Goal: Check status: Check status

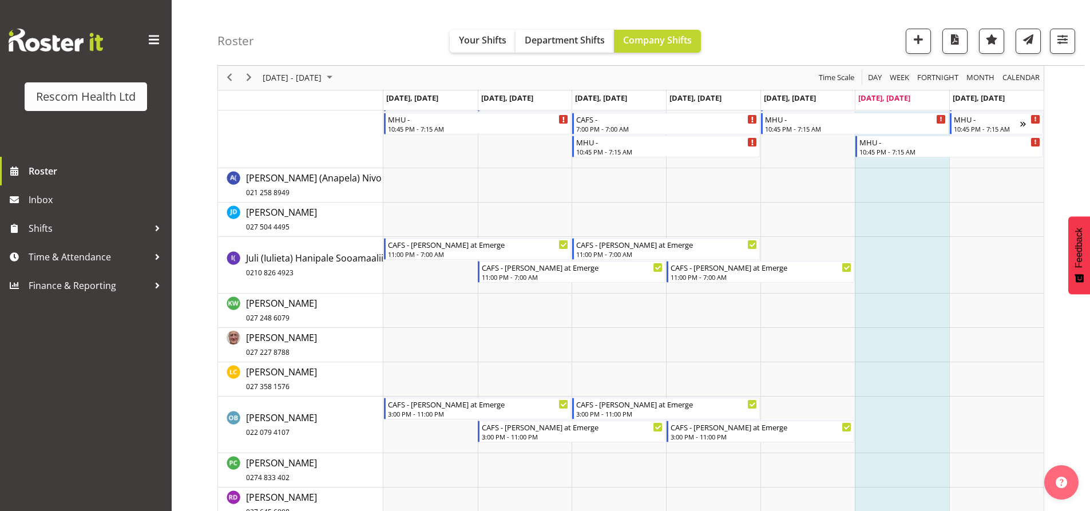
scroll to position [172, 0]
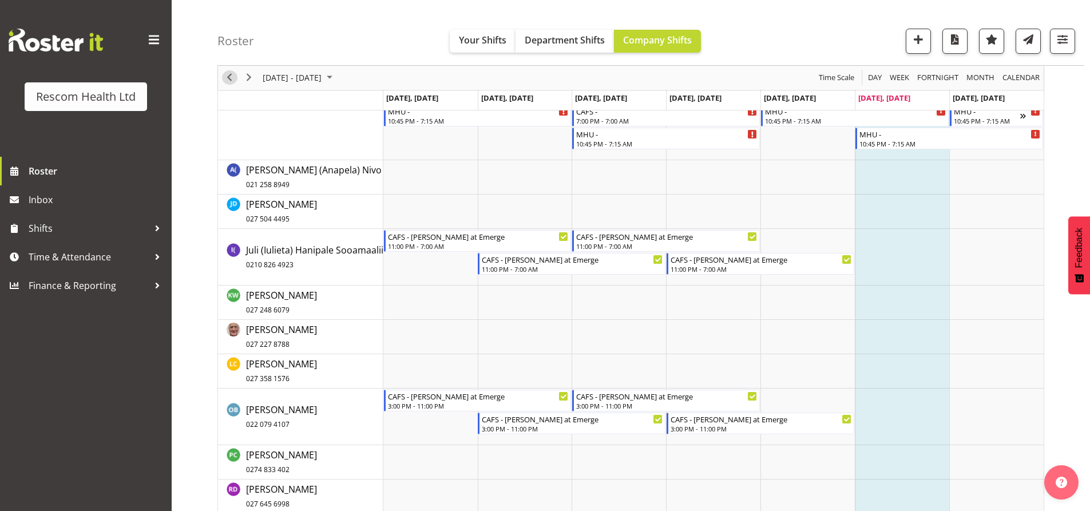
click at [232, 81] on span "Previous" at bounding box center [230, 78] width 14 height 14
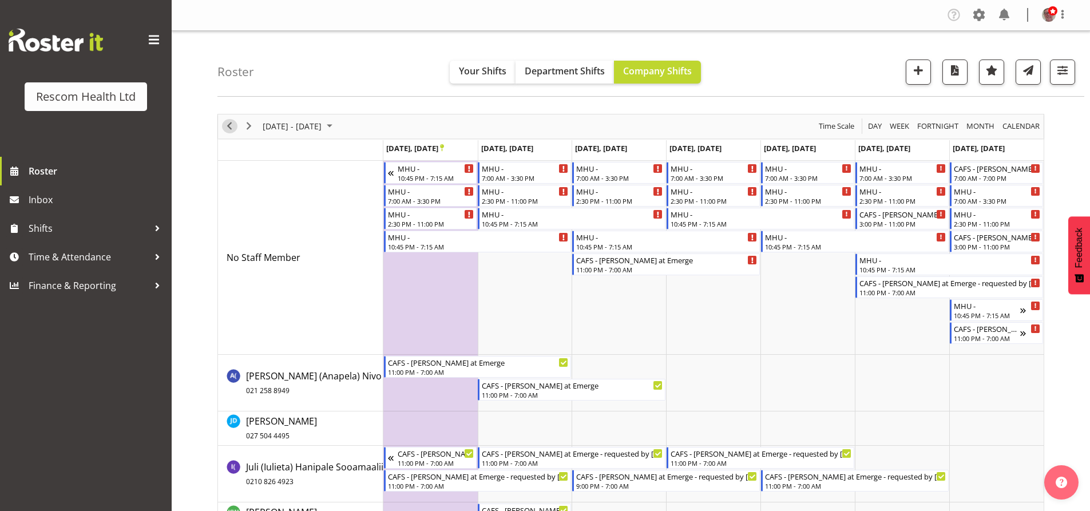
click at [235, 125] on span "Previous" at bounding box center [230, 126] width 14 height 14
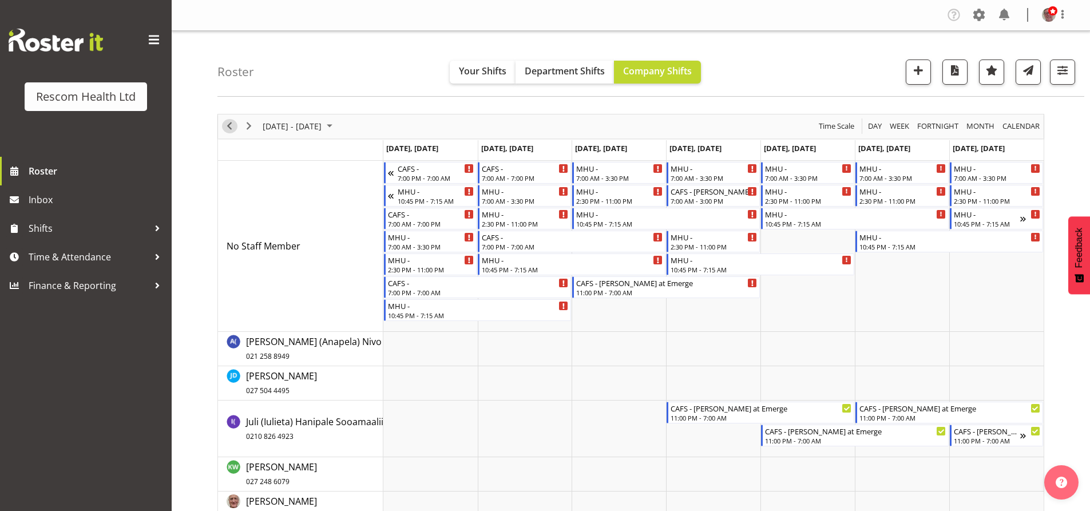
click at [226, 127] on span "Previous" at bounding box center [230, 126] width 14 height 14
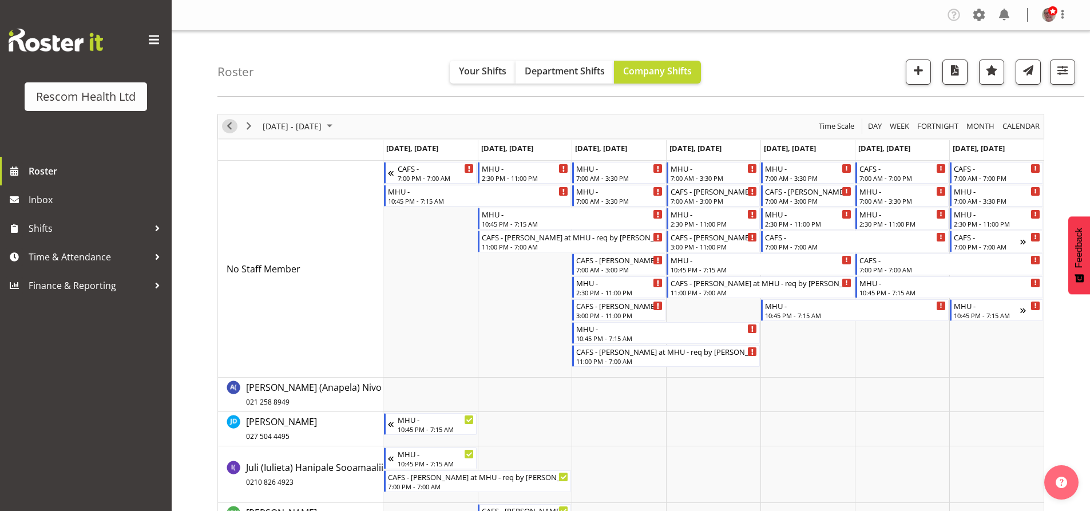
click at [228, 126] on span "Previous" at bounding box center [230, 126] width 14 height 14
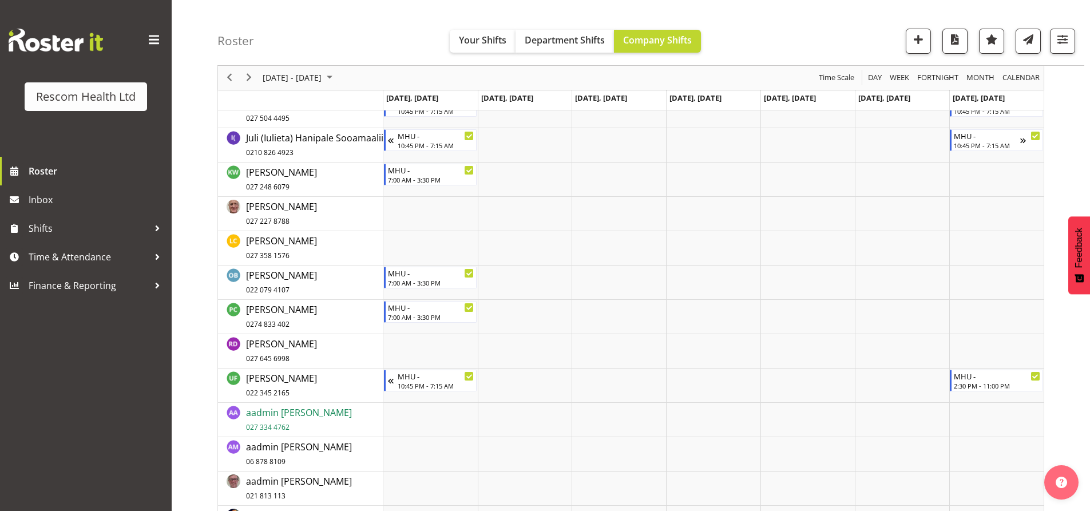
scroll to position [253, 0]
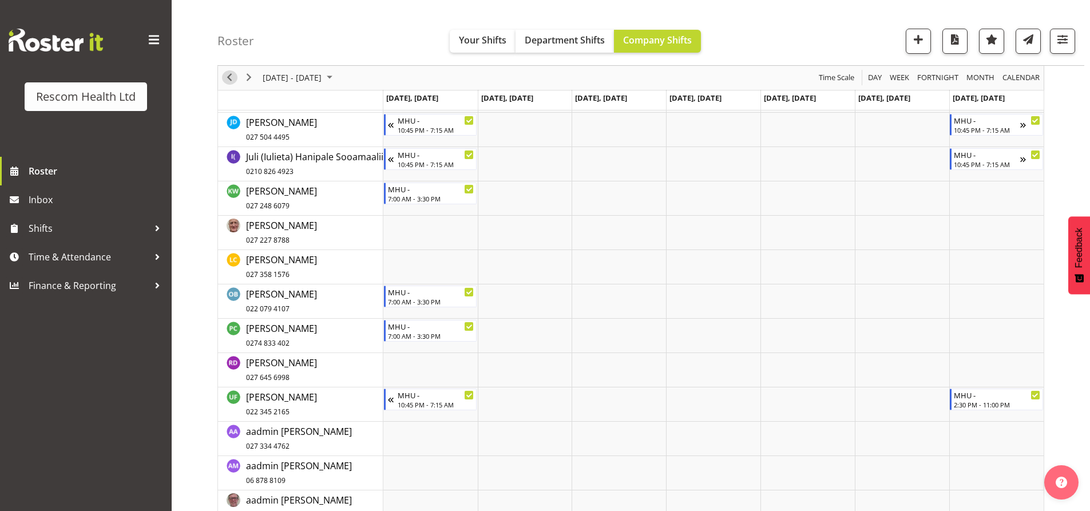
click at [233, 78] on span "Previous" at bounding box center [230, 78] width 14 height 14
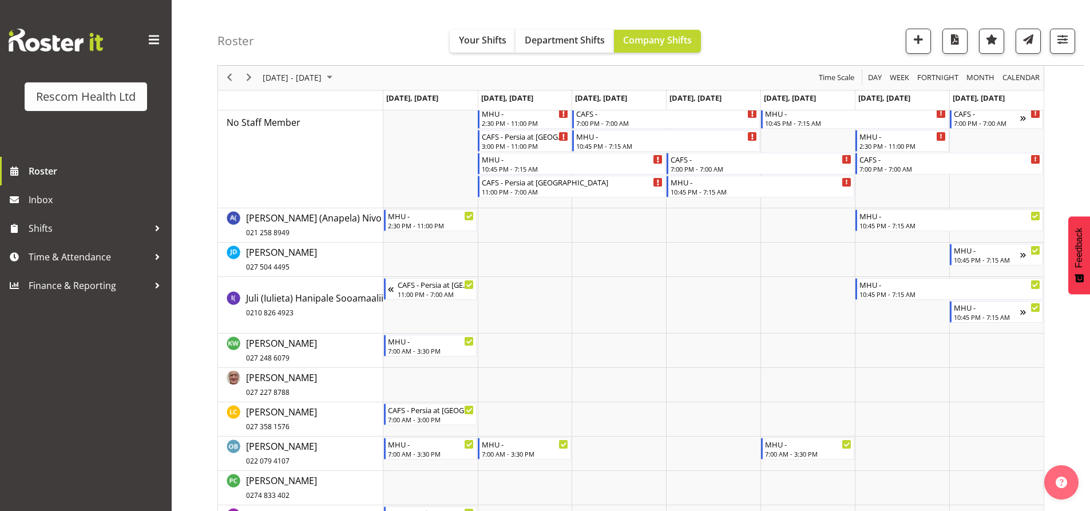
scroll to position [114, 0]
